Goal: Task Accomplishment & Management: Use online tool/utility

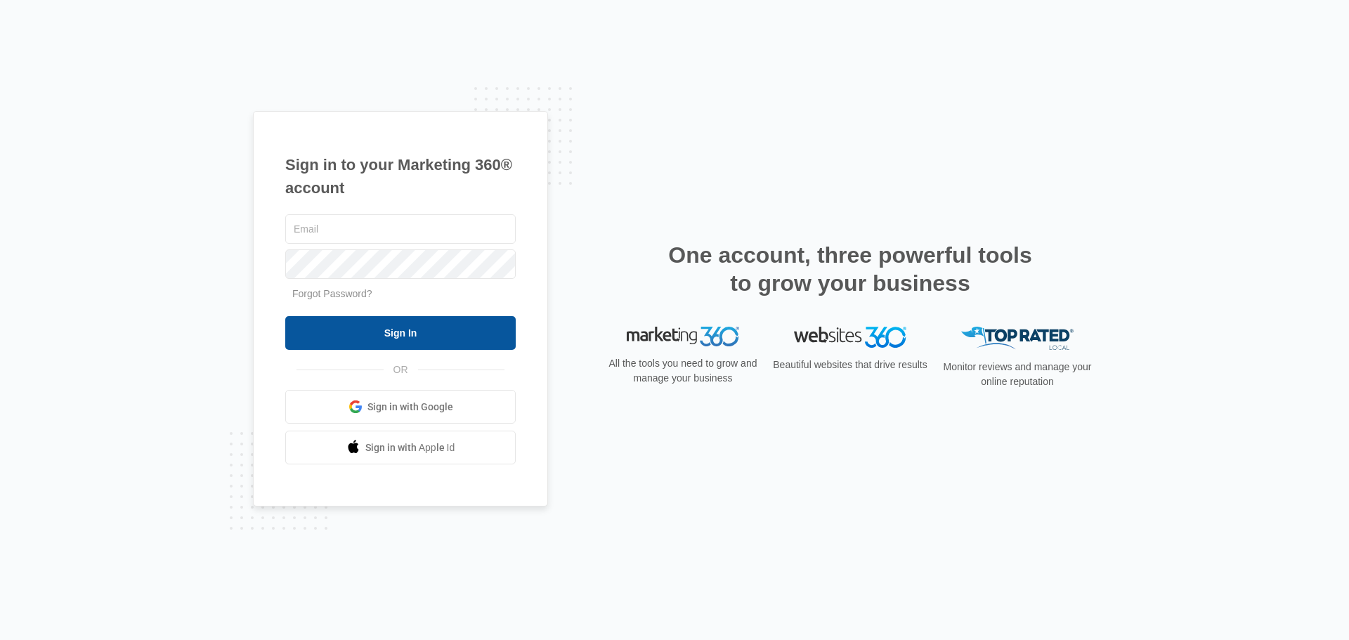
type input "[EMAIL_ADDRESS][DOMAIN_NAME]"
click at [403, 336] on input "Sign In" at bounding box center [400, 333] width 230 height 34
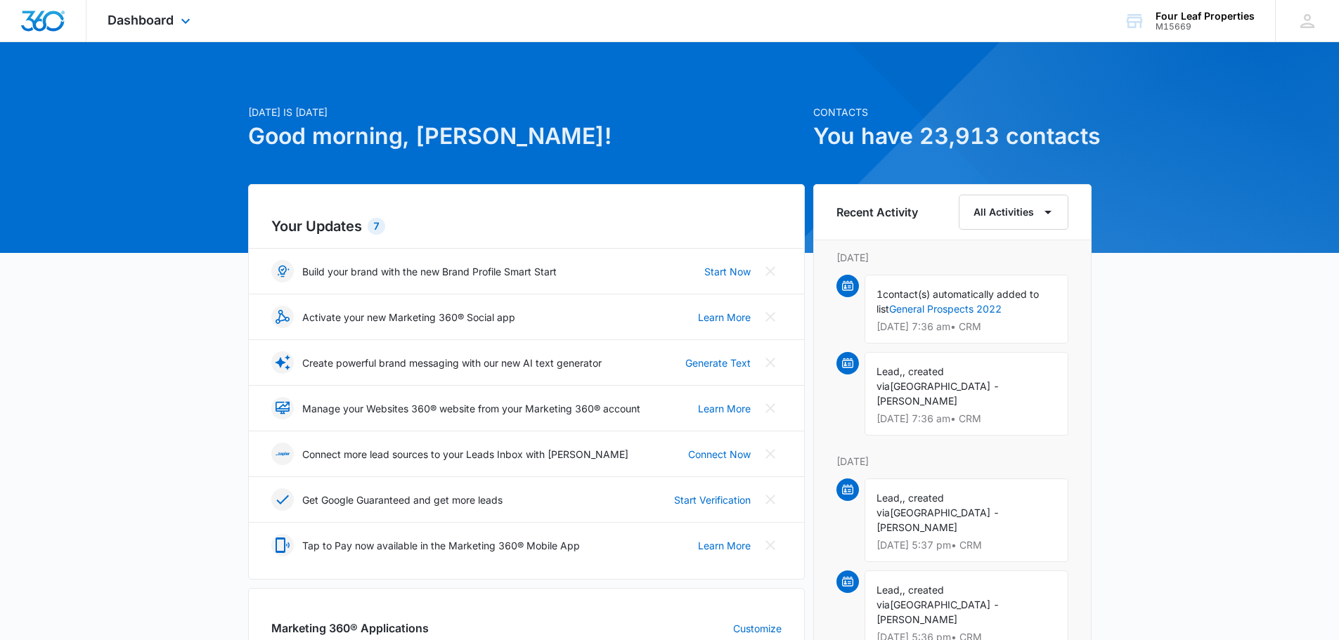
click at [168, 27] on div "Dashboard Apps Reputation Websites Forms CRM Email Social Shop Payments POS Con…" at bounding box center [150, 20] width 129 height 41
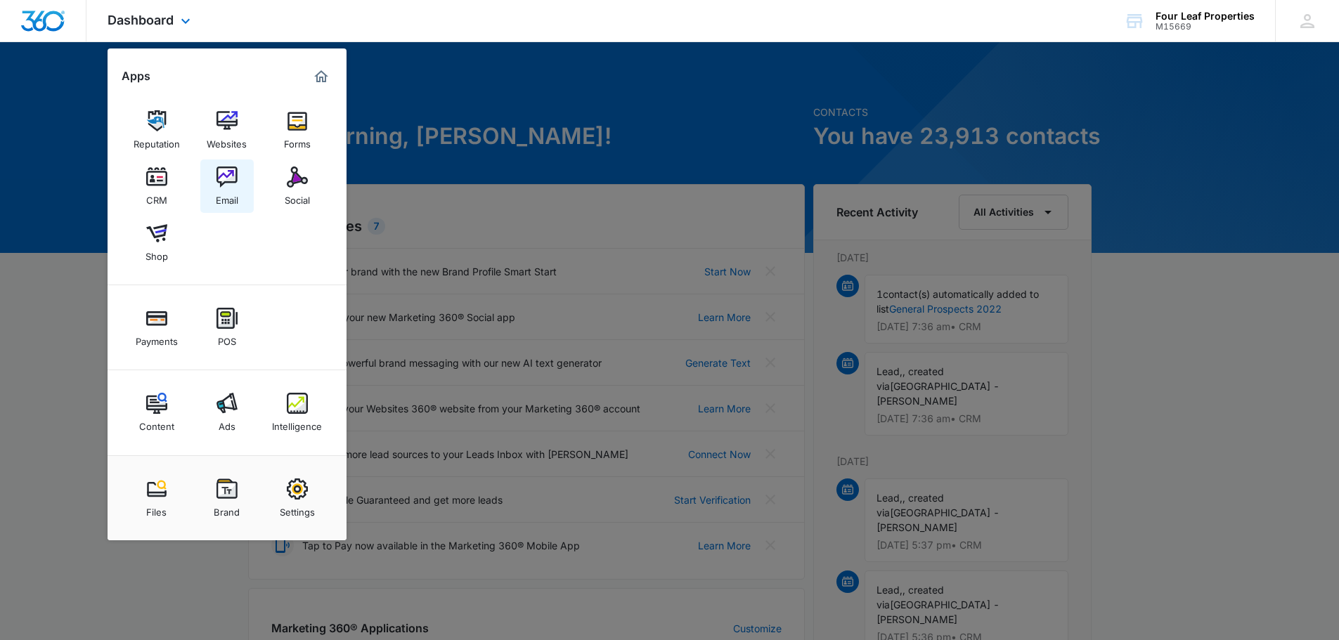
click at [217, 176] on img at bounding box center [226, 177] width 21 height 21
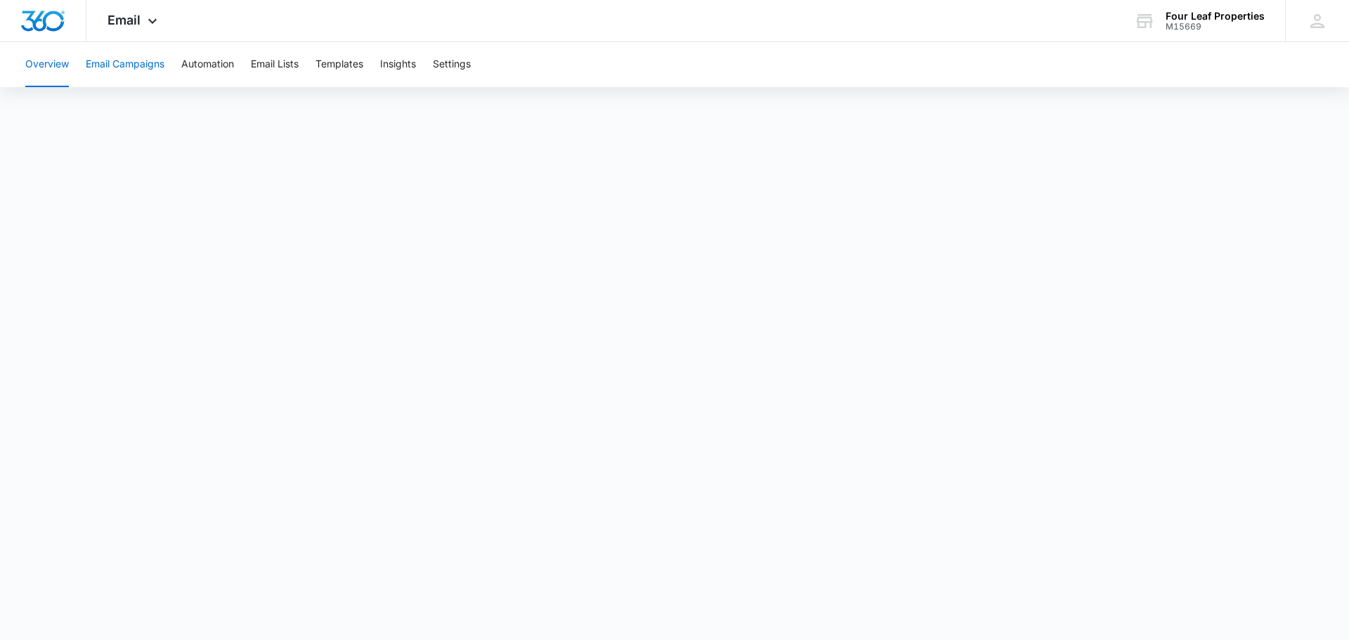
click at [119, 50] on button "Email Campaigns" at bounding box center [125, 64] width 79 height 45
